Goal: Check status: Check status

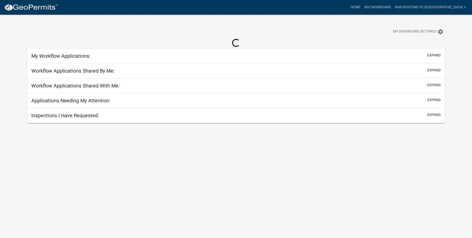
select select "3: 100"
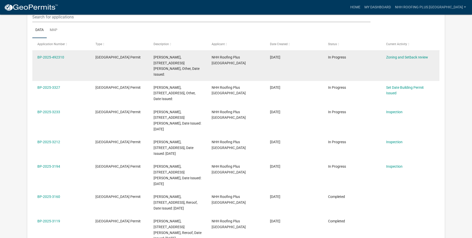
scroll to position [76, 0]
click at [398, 55] on link "Zoning and Setback review" at bounding box center [407, 56] width 42 height 4
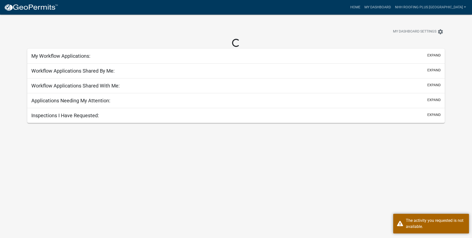
select select "3: 100"
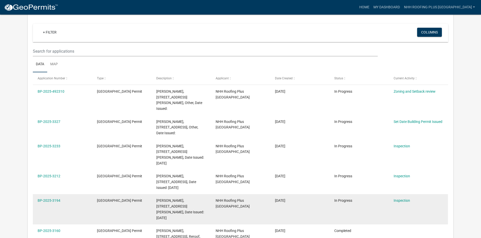
scroll to position [76, 0]
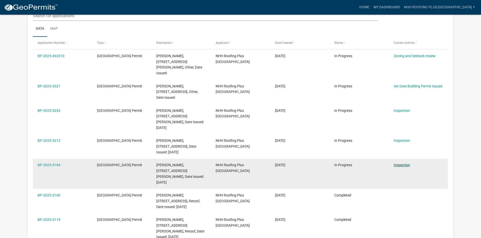
click at [400, 163] on link "Inspection" at bounding box center [401, 165] width 16 height 4
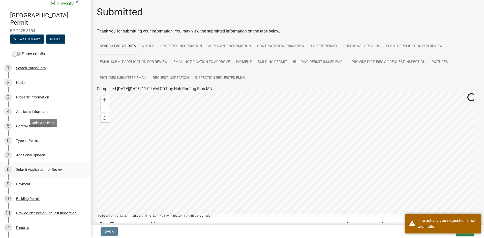
scroll to position [101, 0]
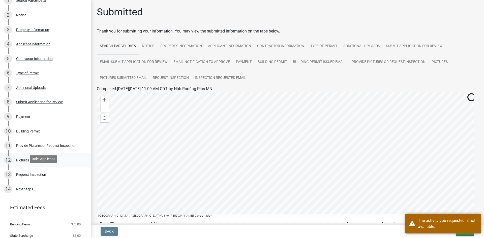
click at [25, 159] on div "Pictures" at bounding box center [22, 161] width 13 height 4
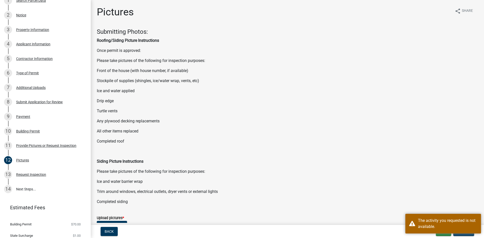
scroll to position [102, 0]
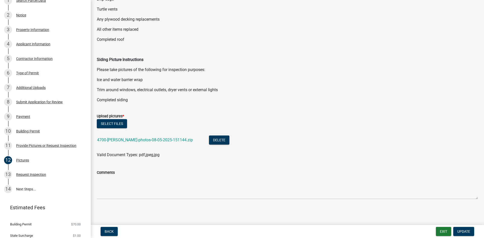
click at [121, 144] on div "4700-[PERSON_NAME]-photos-08-05-2025-151144.zip" at bounding box center [149, 141] width 104 height 10
click at [119, 141] on link "4700-[PERSON_NAME]-photos-08-05-2025-151144.zip" at bounding box center [145, 140] width 96 height 5
